Goal: Transaction & Acquisition: Purchase product/service

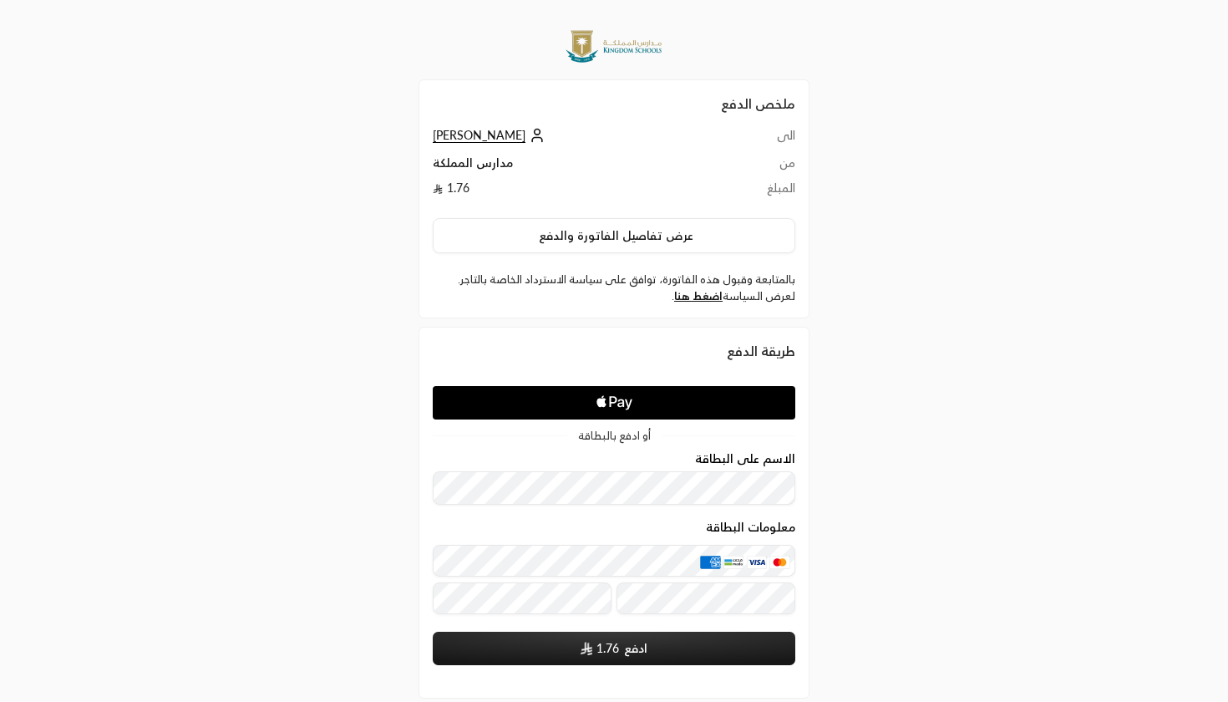
click at [679, 112] on h2 "ملخص الدفع" at bounding box center [614, 104] width 363 height 20
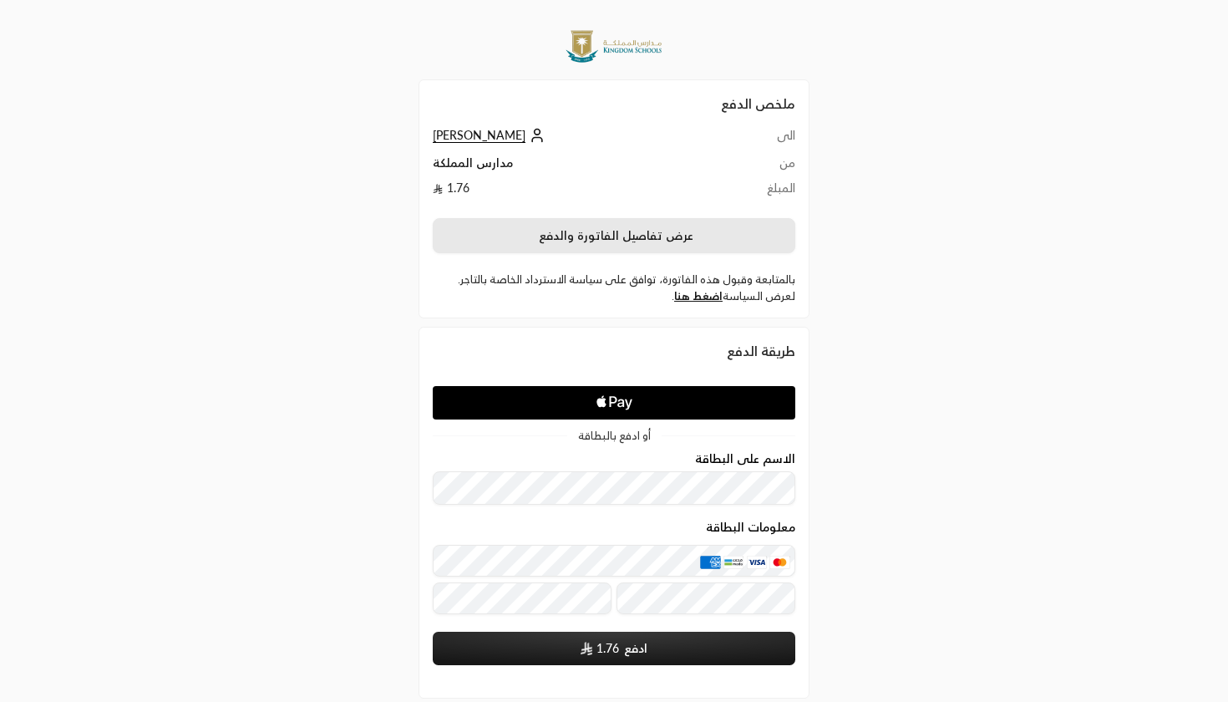
click at [561, 243] on button "عرض تفاصيل الفاتورة والدفع" at bounding box center [614, 235] width 363 height 35
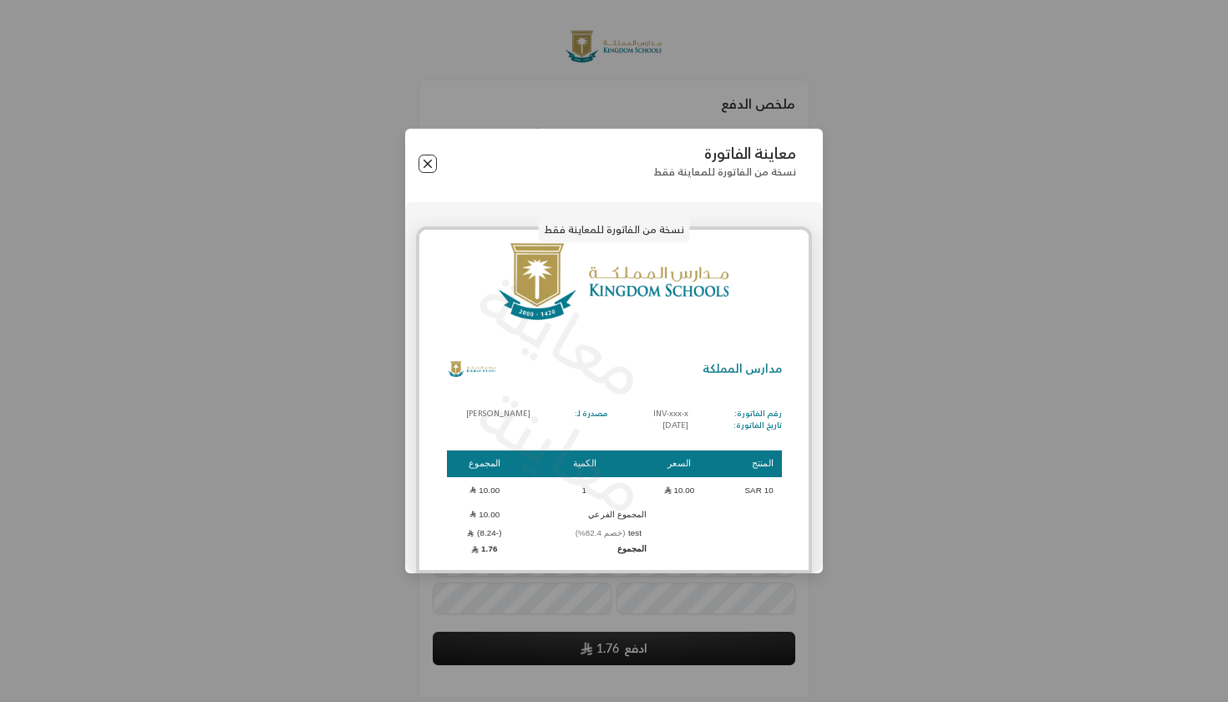
click at [437, 160] on button "Close" at bounding box center [428, 164] width 18 height 18
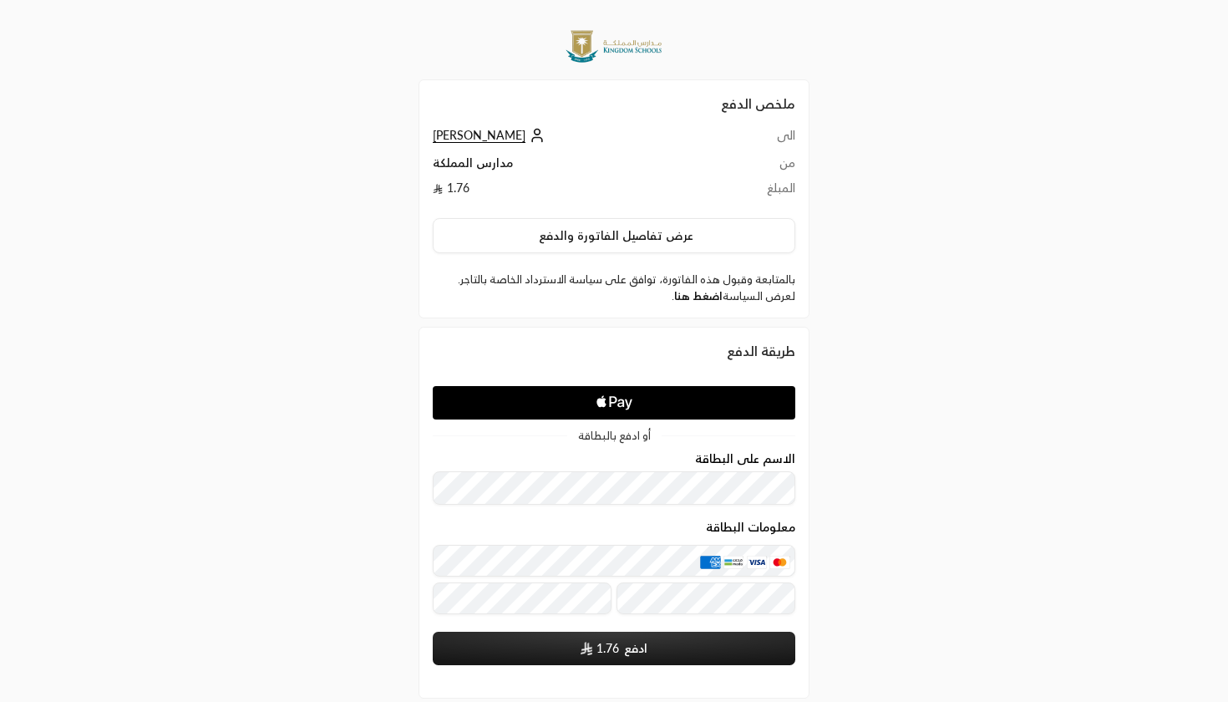
click at [694, 300] on link "اضغط هنا" at bounding box center [698, 295] width 48 height 13
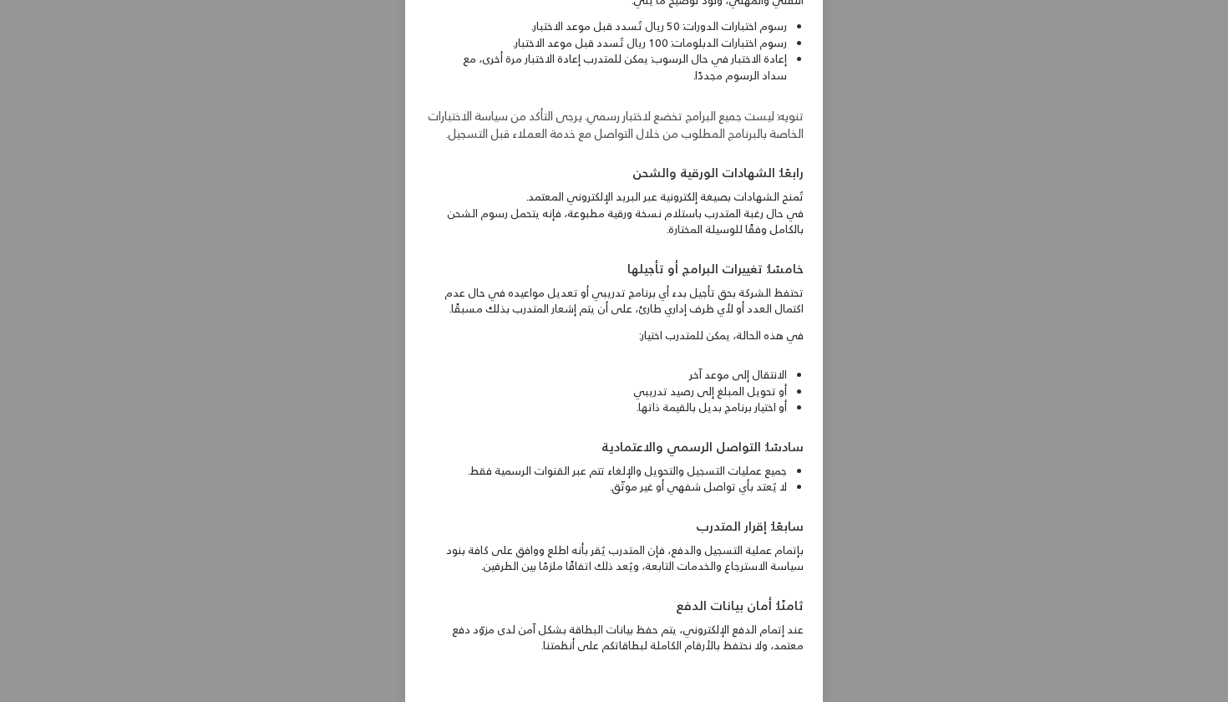
scroll to position [683, 0]
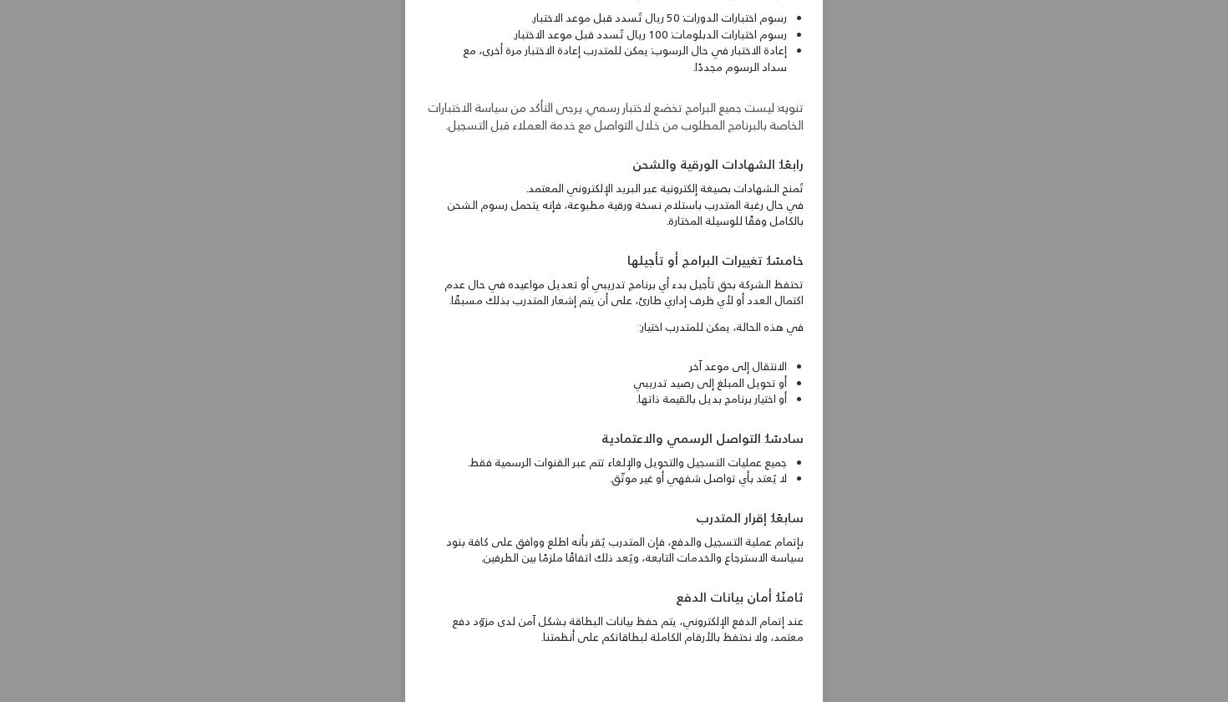
click at [292, 305] on div "سياسة الاسترداد سياسة الإسترجاع والإستبدال سياسة الإسترجاع والإستبدال شركة معاه…" at bounding box center [614, 351] width 1228 height 702
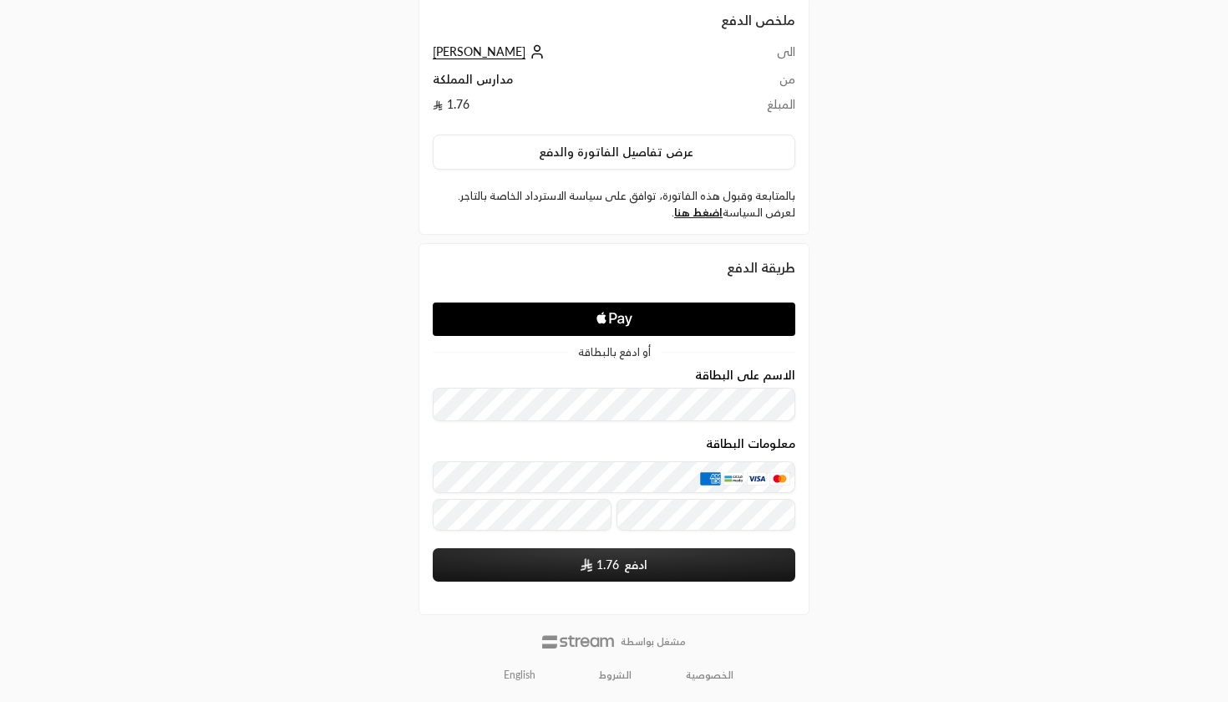
scroll to position [83, 0]
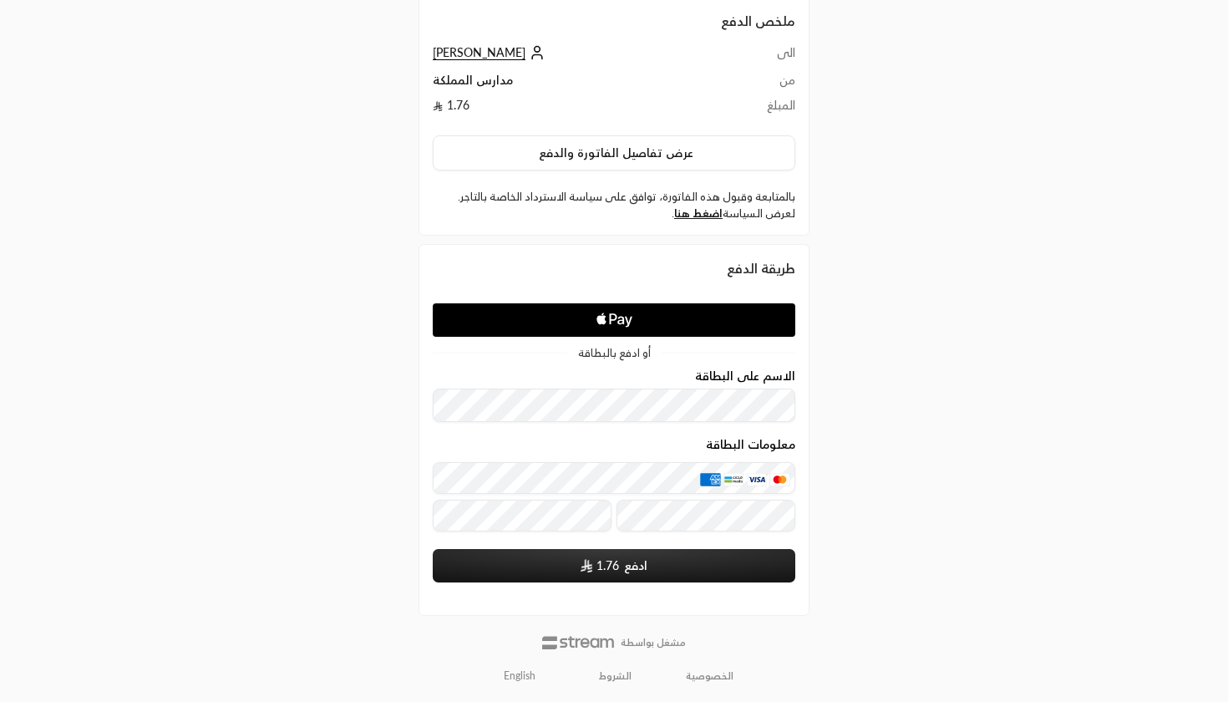
click at [596, 321] on icon "Apple Logo" at bounding box center [614, 320] width 171 height 30
click at [568, 319] on icon "Apple Logo" at bounding box center [614, 320] width 171 height 30
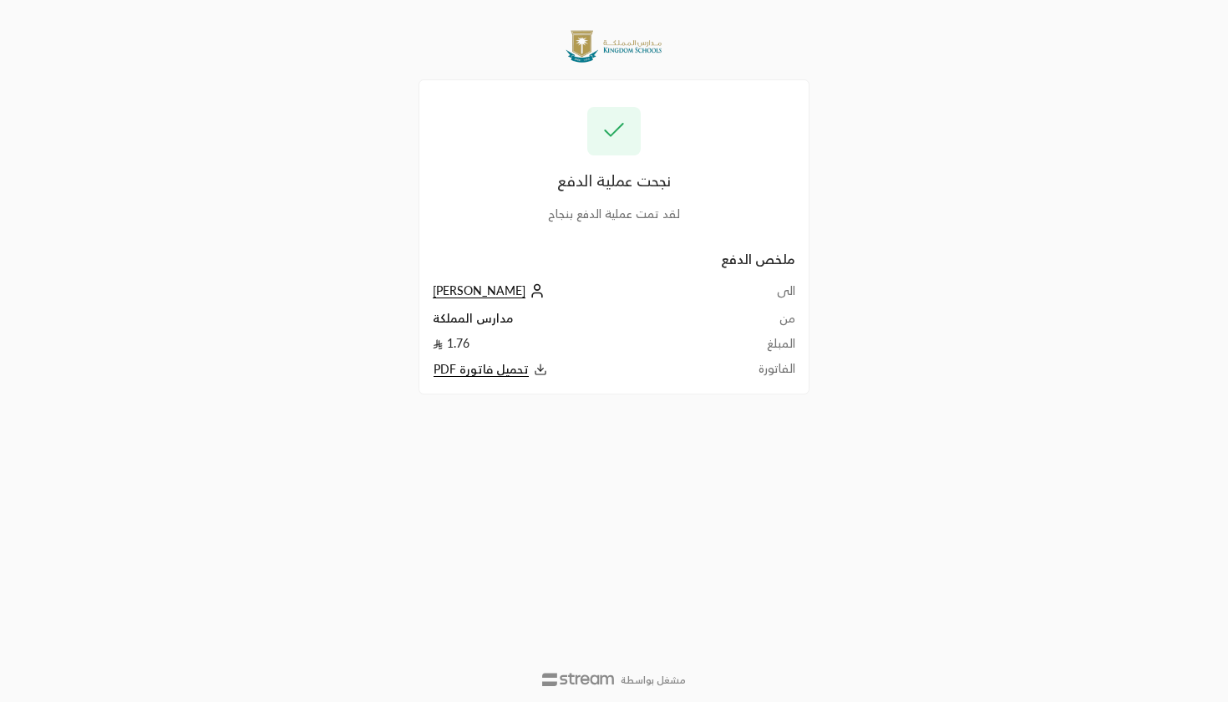
click at [482, 373] on span "تحميل فاتورة PDF" at bounding box center [481, 369] width 95 height 15
click at [618, 200] on div "نجحت عملية الدفع لقد تمت عملية الدفع بنجاح" at bounding box center [614, 164] width 363 height 115
click at [714, 6] on div "نجحت عملية الدفع لقد تمت عملية الدفع بنجاح ملخص الدفع الى [PERSON_NAME] من مدار…" at bounding box center [614, 351] width 418 height 702
click at [453, 296] on span "[PERSON_NAME]" at bounding box center [479, 290] width 93 height 15
